Goal: Navigation & Orientation: Find specific page/section

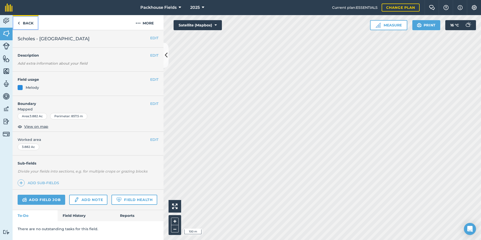
click at [30, 22] on link "Back" at bounding box center [26, 22] width 26 height 15
click at [29, 22] on link "Back" at bounding box center [26, 22] width 26 height 15
